Goal: Find specific page/section: Find specific page/section

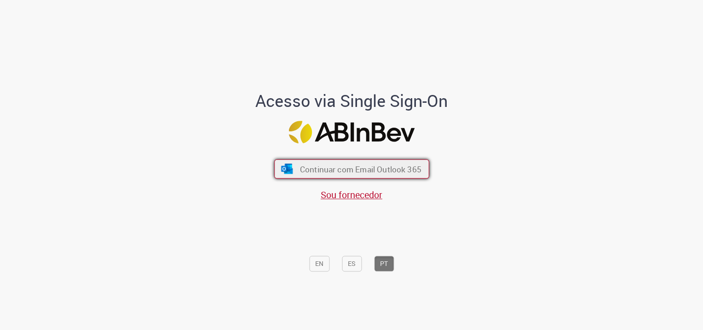
click at [288, 171] on img "submit" at bounding box center [286, 169] width 13 height 10
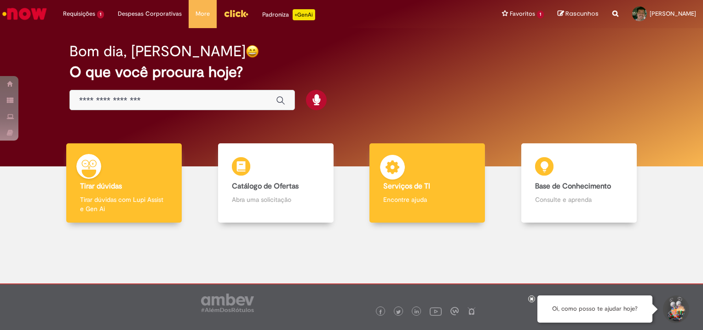
click at [444, 160] on div "Serviços de TI Serviços de TI Encontre ajuda" at bounding box center [428, 183] width 116 height 80
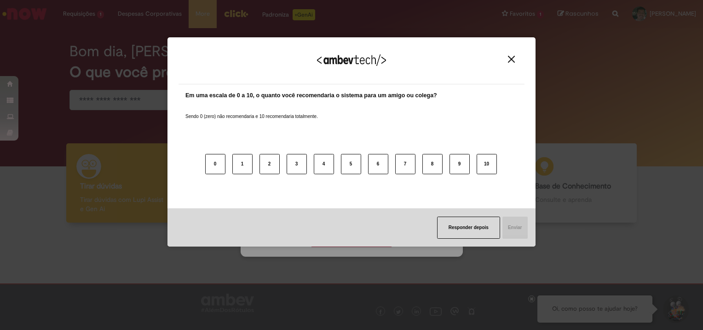
click at [513, 56] on img "Close" at bounding box center [511, 59] width 7 height 7
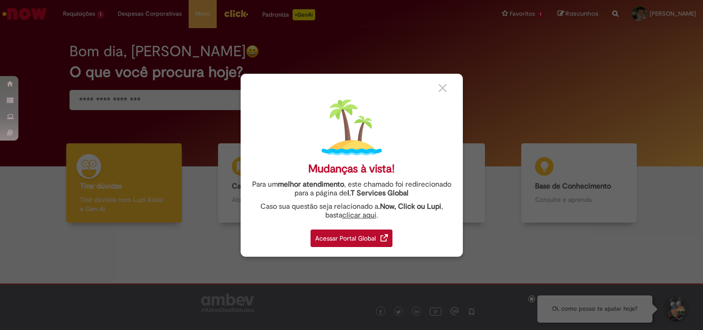
click at [352, 234] on div "Acessar Portal Global" at bounding box center [352, 237] width 82 height 17
